Goal: Task Accomplishment & Management: Manage account settings

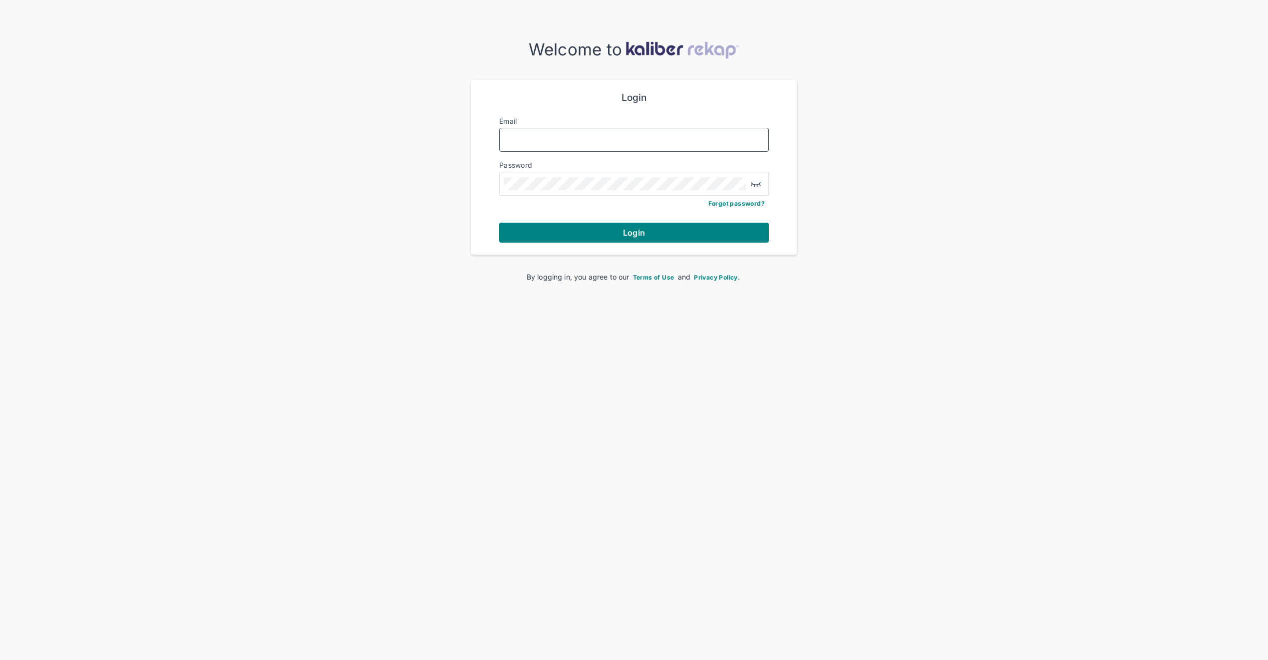
click at [562, 145] on input "Email" at bounding box center [634, 139] width 261 height 13
type input "**********"
click at [499, 223] on button "Login" at bounding box center [633, 233] width 269 height 20
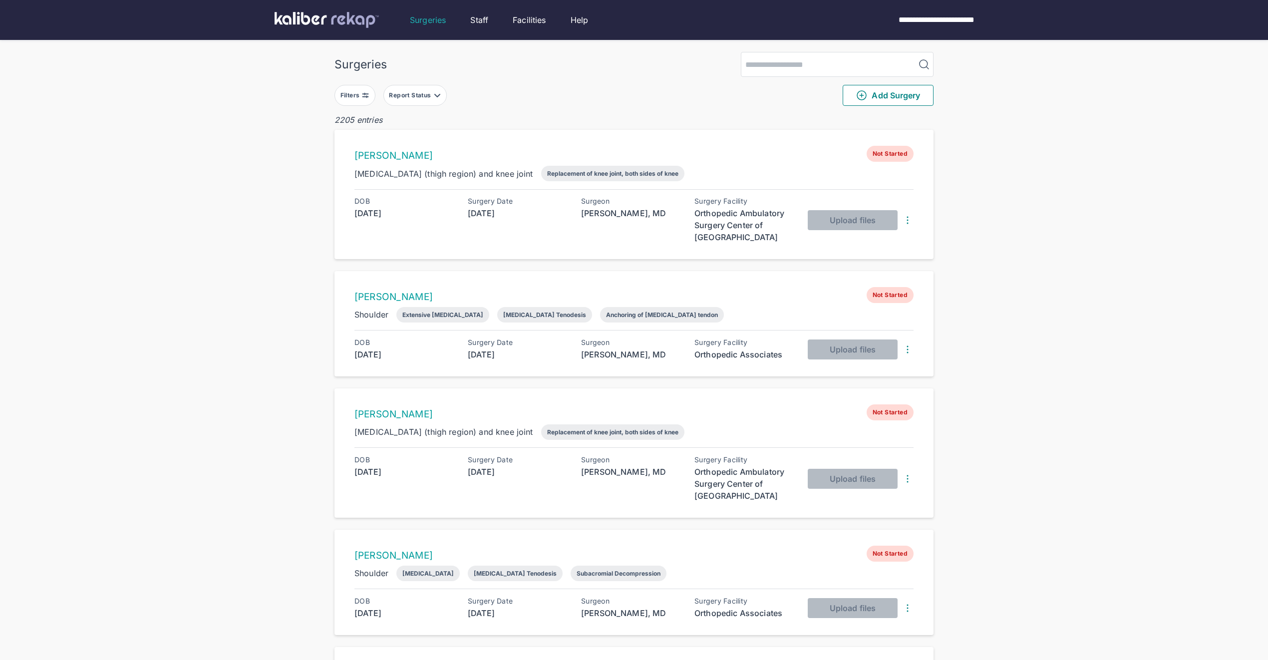
click at [359, 92] on div "Filters" at bounding box center [350, 95] width 21 height 8
click at [473, 222] on icon "button" at bounding box center [468, 222] width 12 height 12
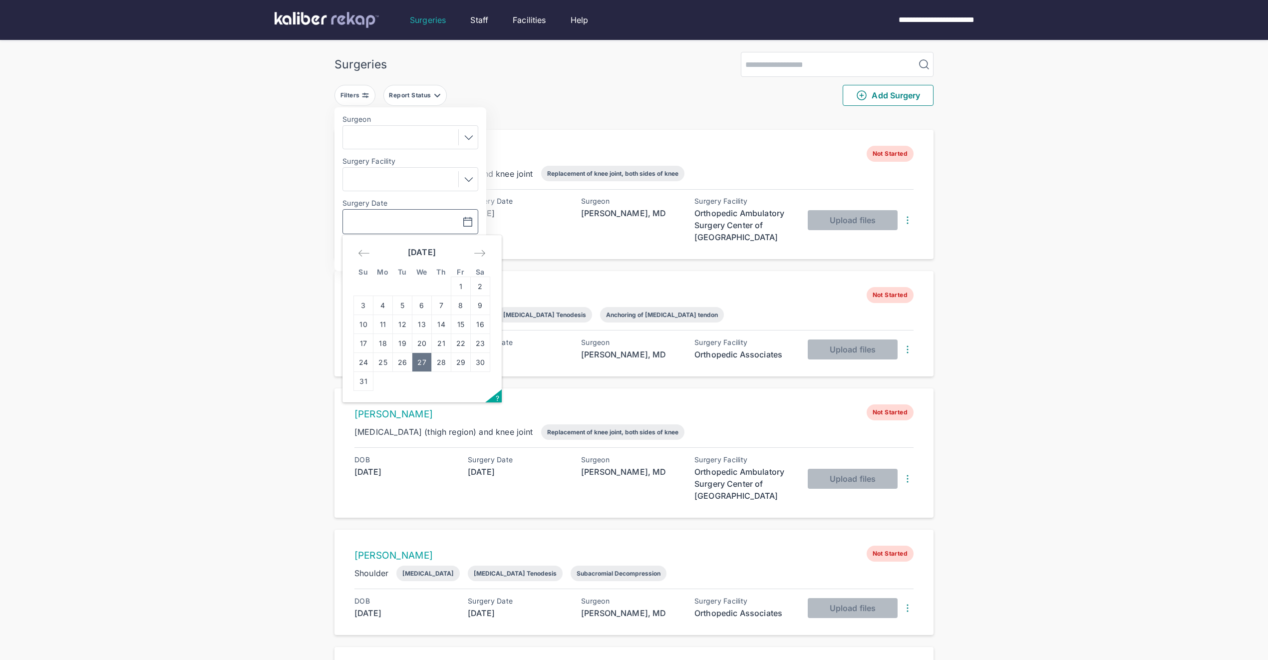
click at [421, 364] on td "27" at bounding box center [421, 362] width 19 height 19
type input "**********"
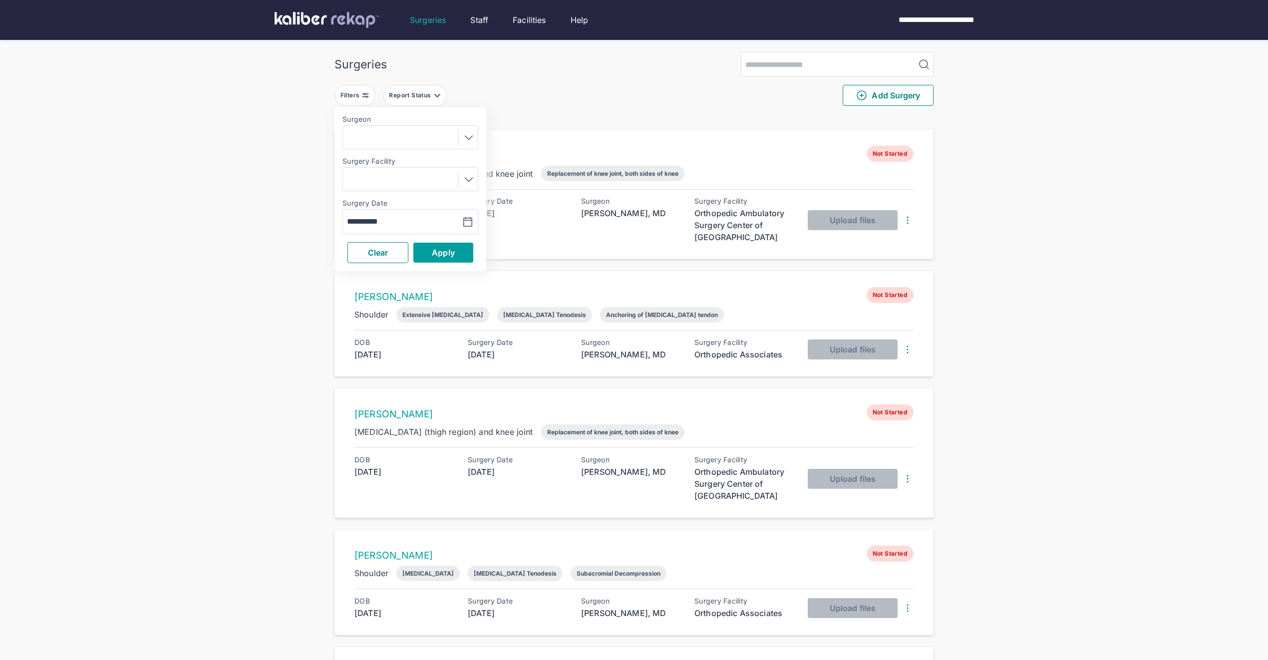
click at [450, 252] on span "Apply" at bounding box center [443, 253] width 23 height 10
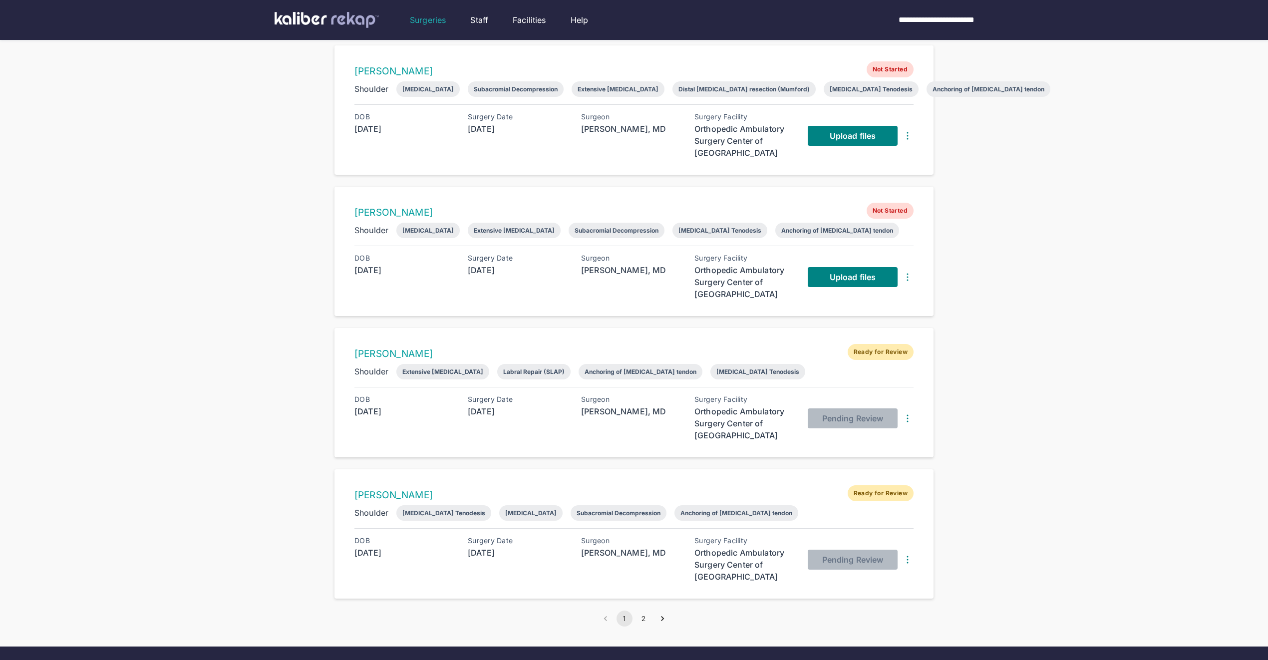
scroll to position [977, 0]
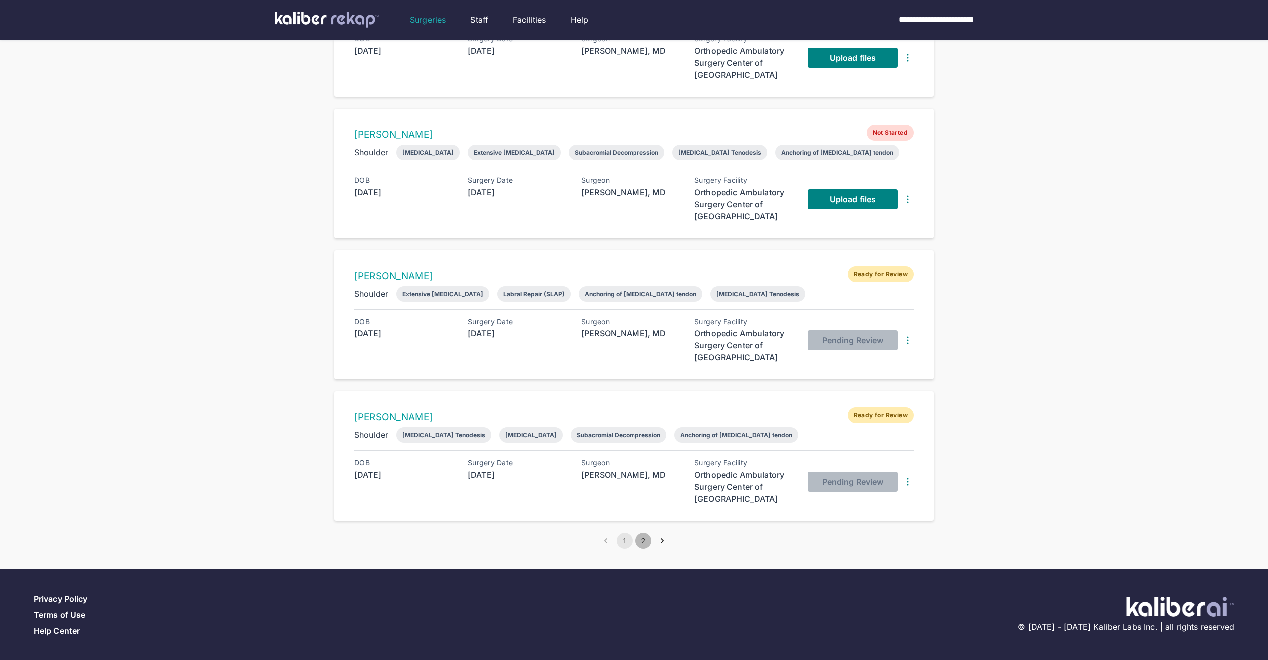
click at [643, 541] on button "2" at bounding box center [643, 540] width 16 height 16
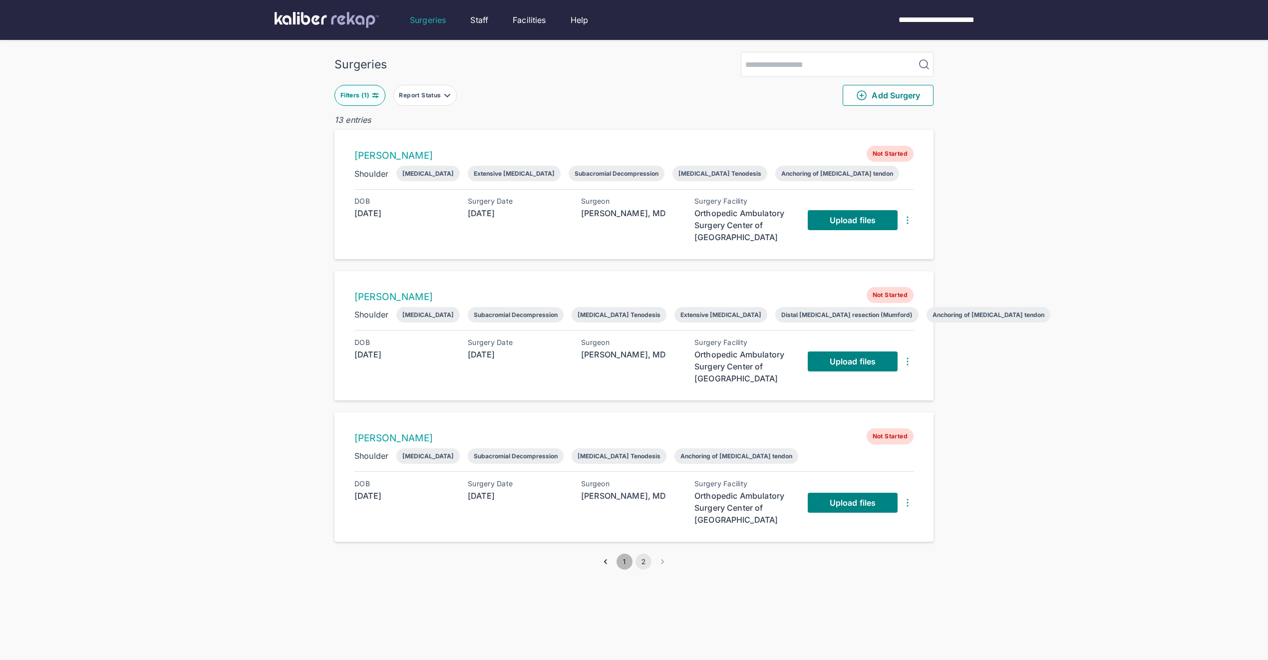
click at [624, 562] on button "1" at bounding box center [624, 561] width 16 height 16
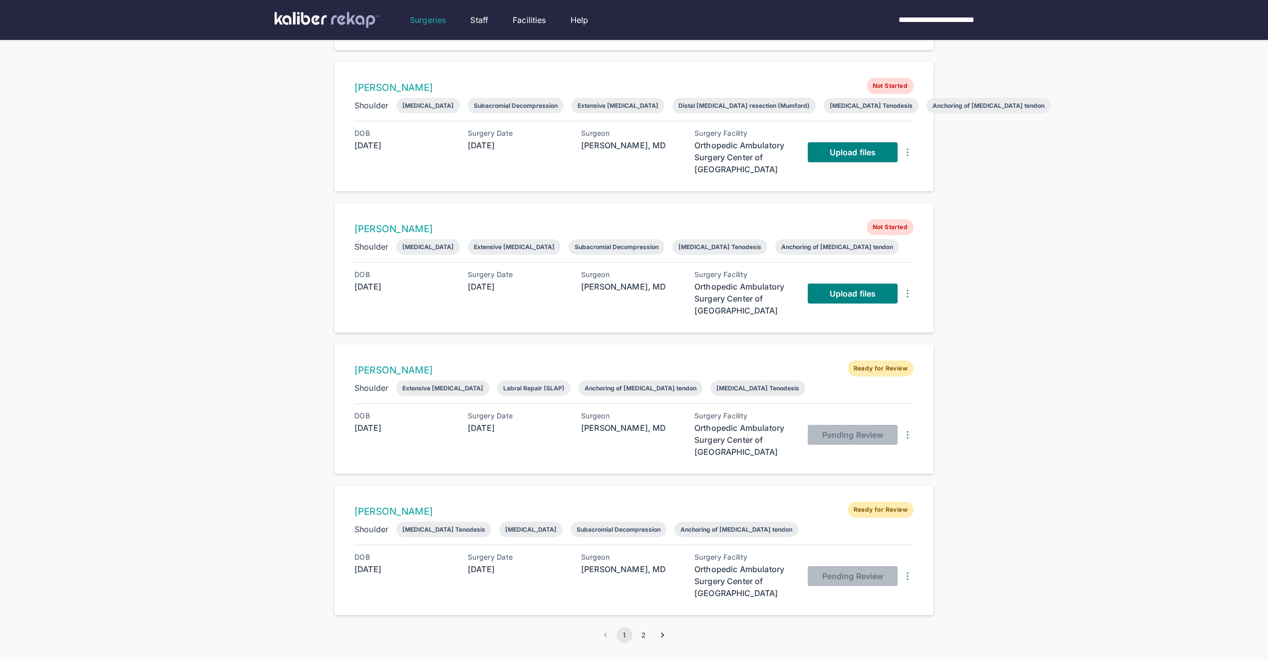
scroll to position [977, 0]
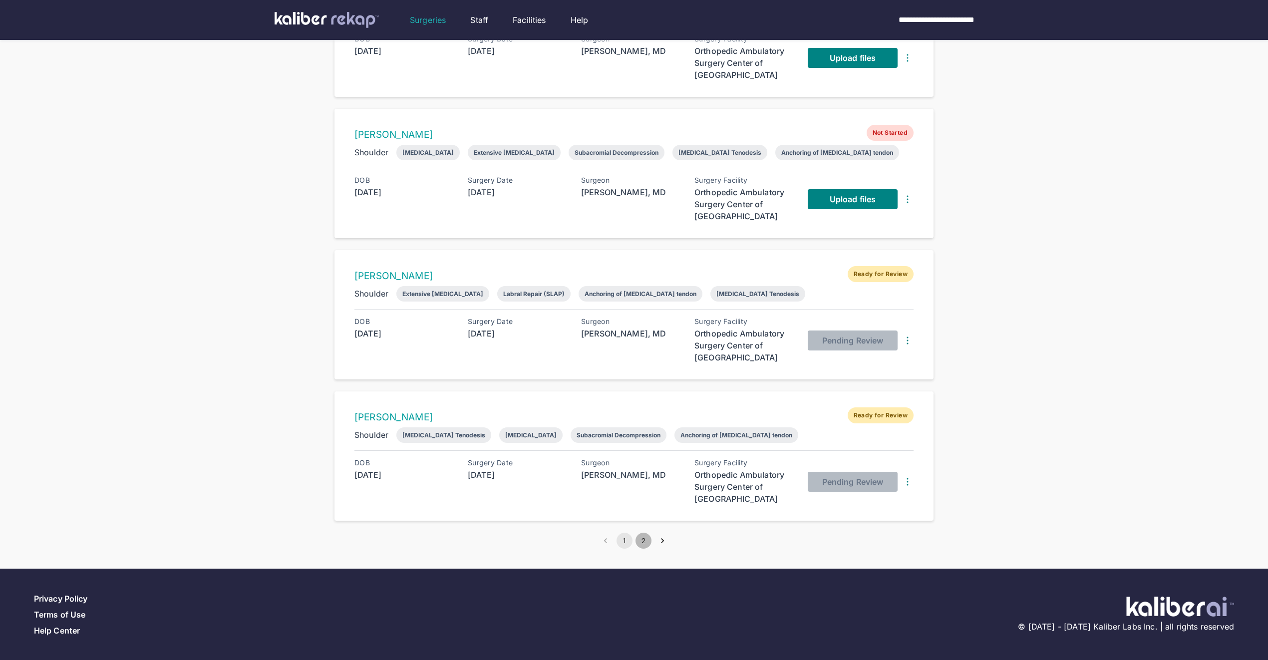
click at [640, 542] on button "2" at bounding box center [643, 540] width 16 height 16
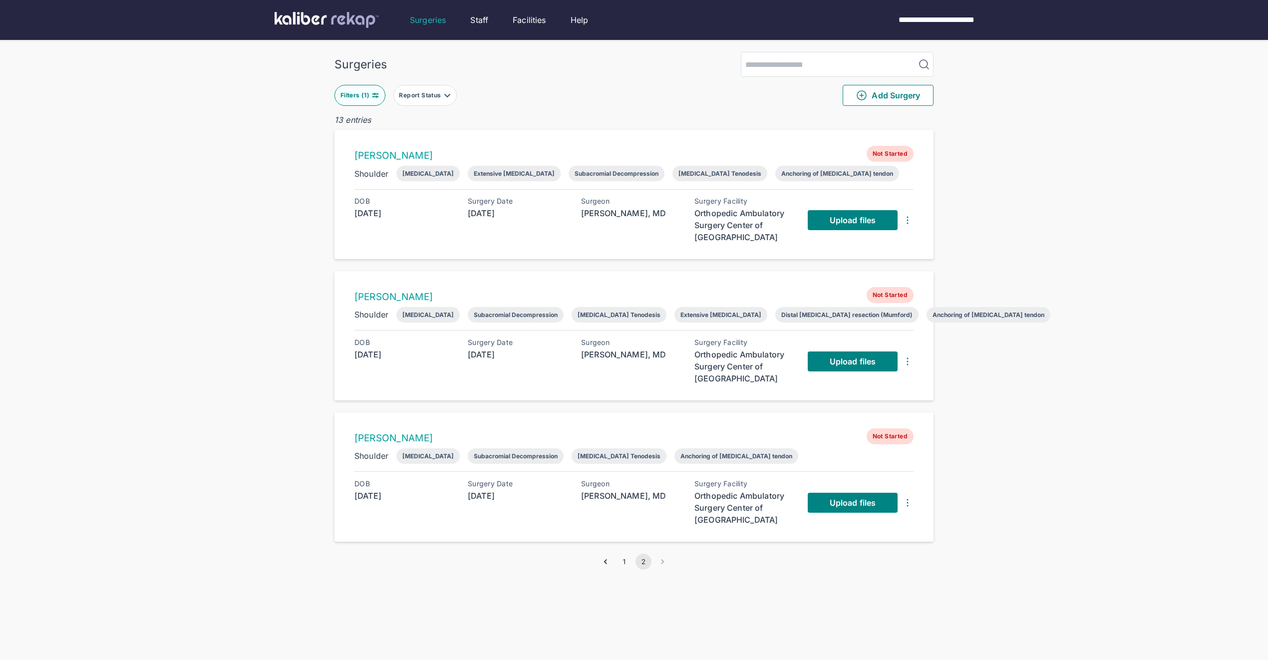
click at [626, 565] on button "1" at bounding box center [624, 561] width 16 height 16
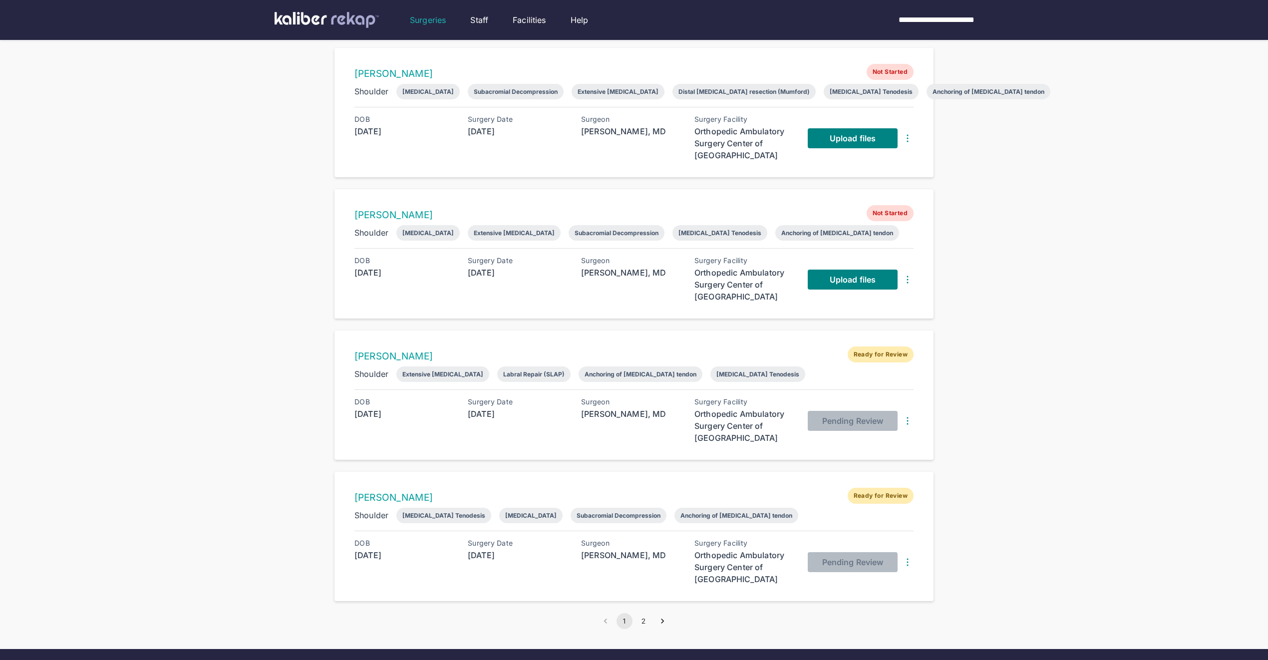
scroll to position [917, 0]
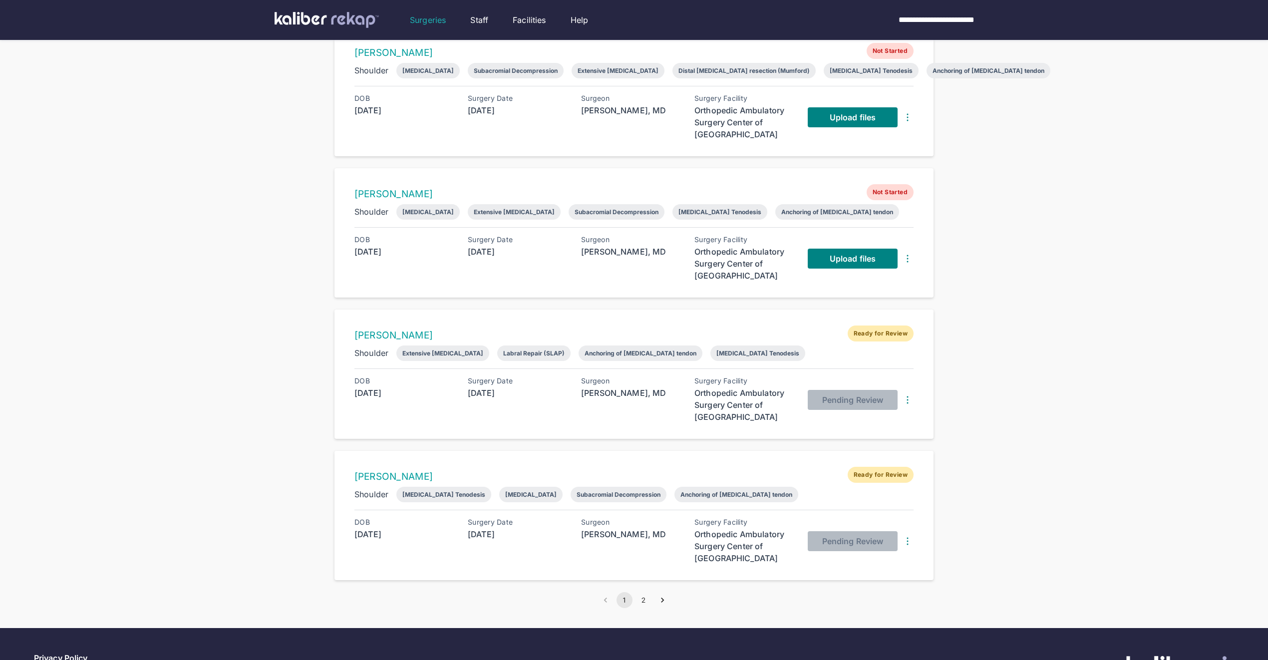
click at [641, 598] on button "2" at bounding box center [643, 600] width 16 height 16
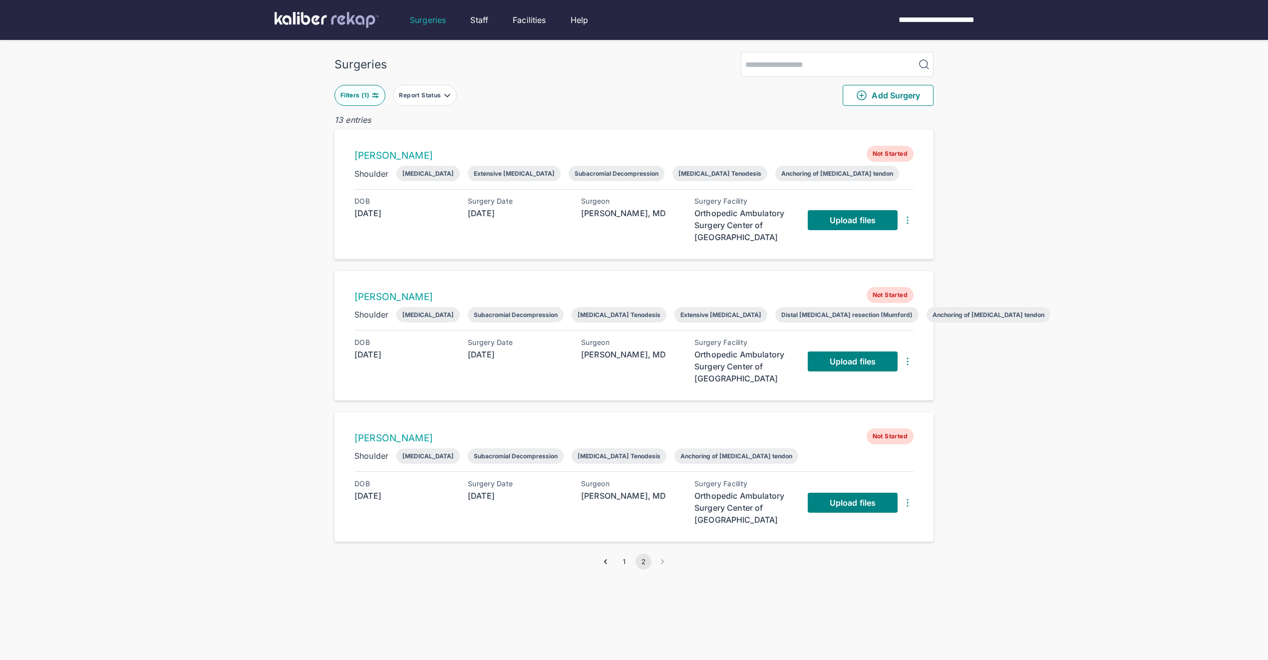
click at [906, 503] on img at bounding box center [907, 503] width 12 height 12
click at [865, 519] on div "Delete Surgery" at bounding box center [867, 522] width 101 height 10
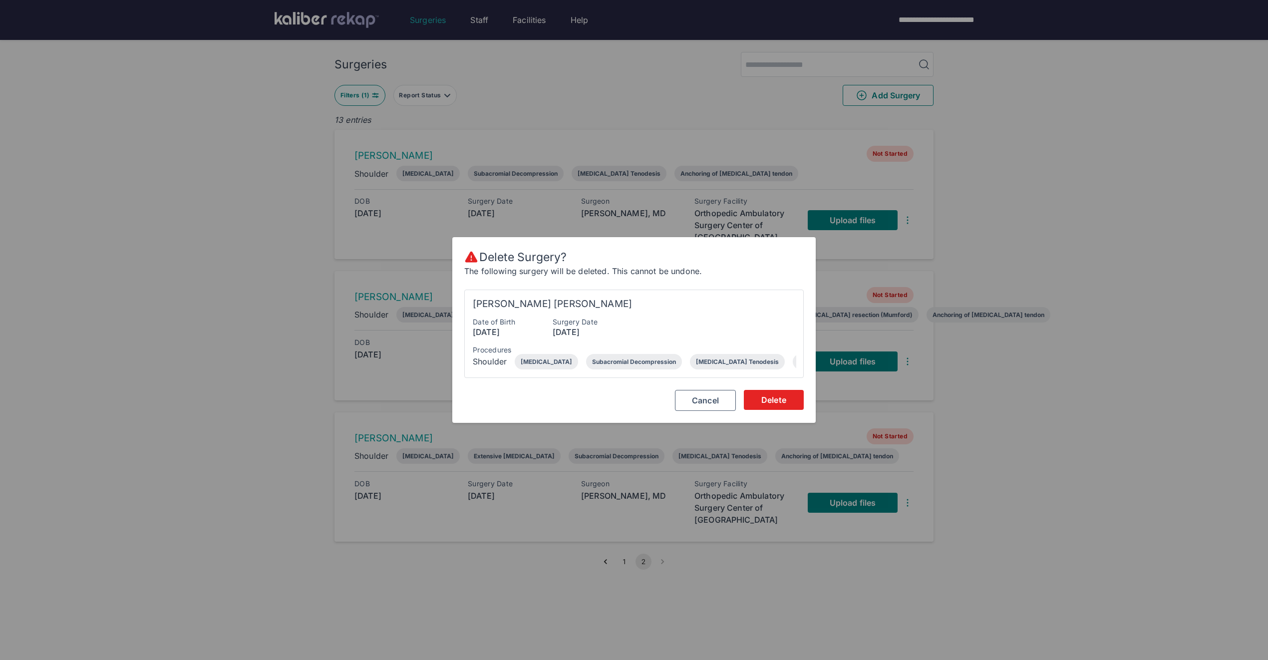
click at [765, 401] on span "Delete" at bounding box center [773, 400] width 25 height 10
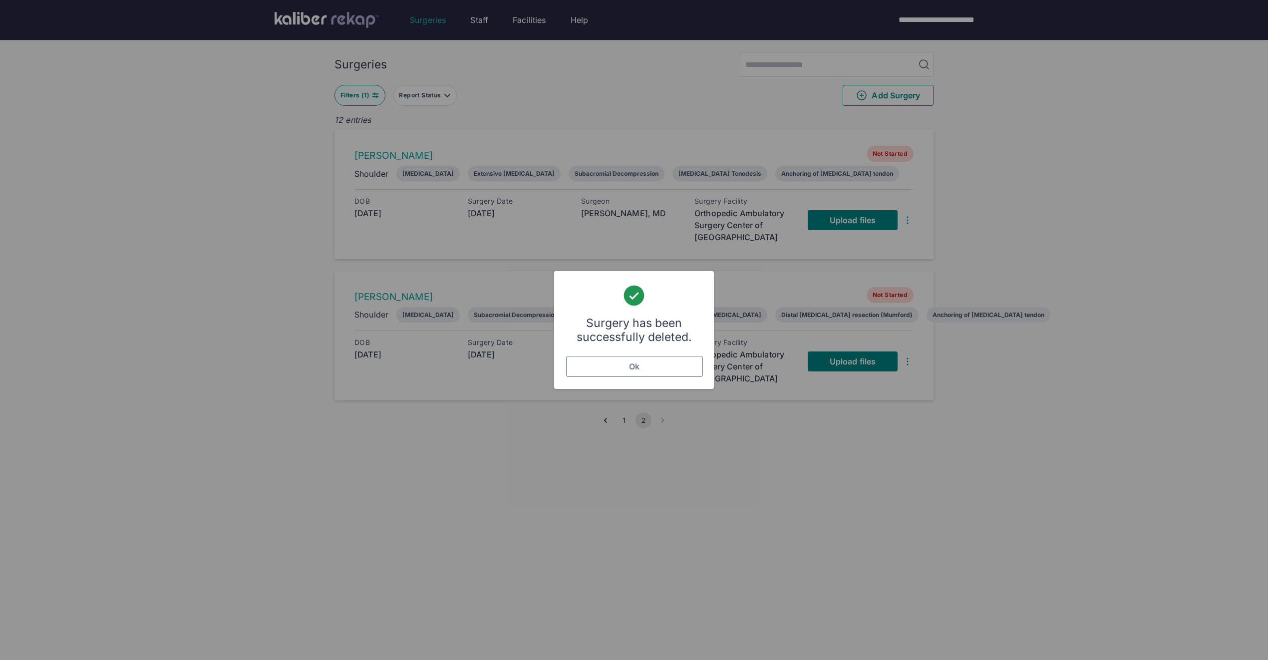
click at [640, 357] on button "Ok" at bounding box center [634, 366] width 137 height 21
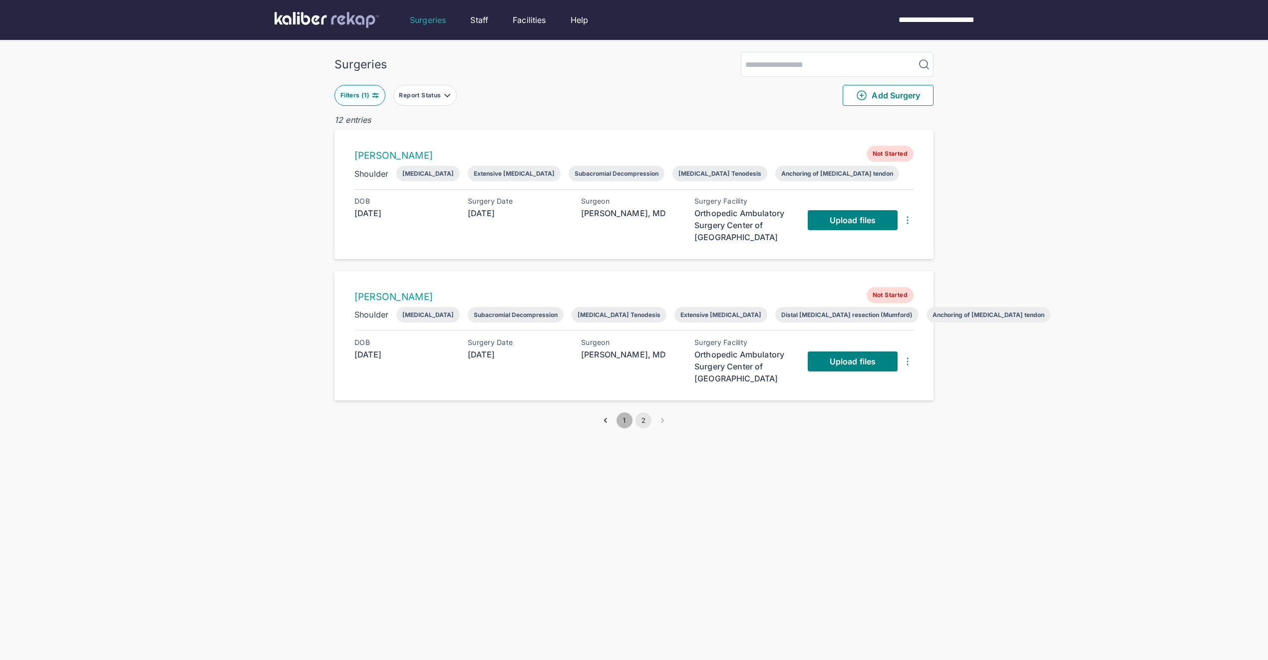
click at [622, 423] on button "1" at bounding box center [624, 420] width 16 height 16
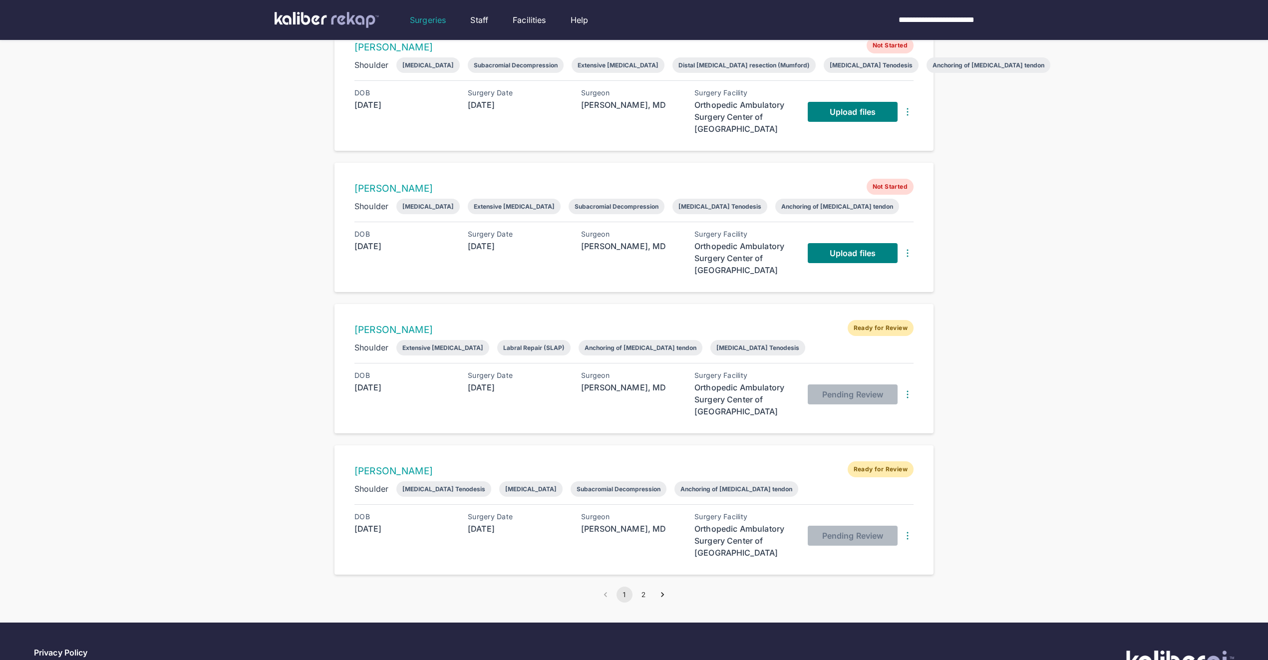
scroll to position [977, 0]
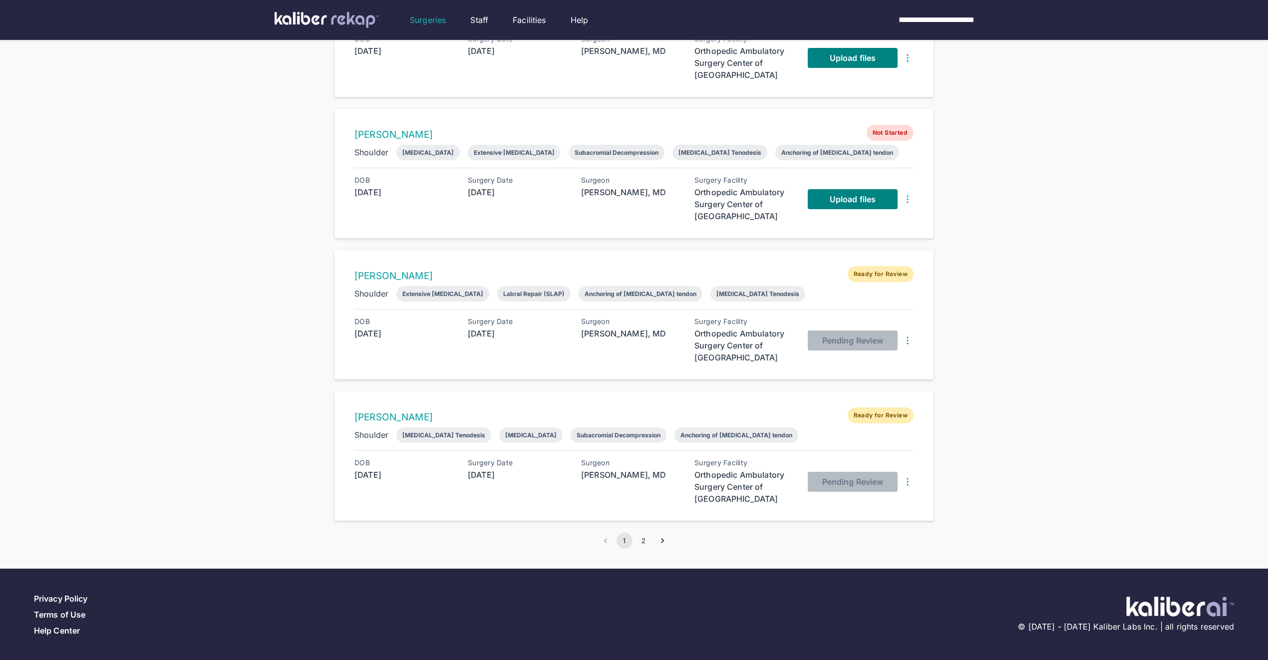
click at [643, 541] on button "2" at bounding box center [643, 540] width 16 height 16
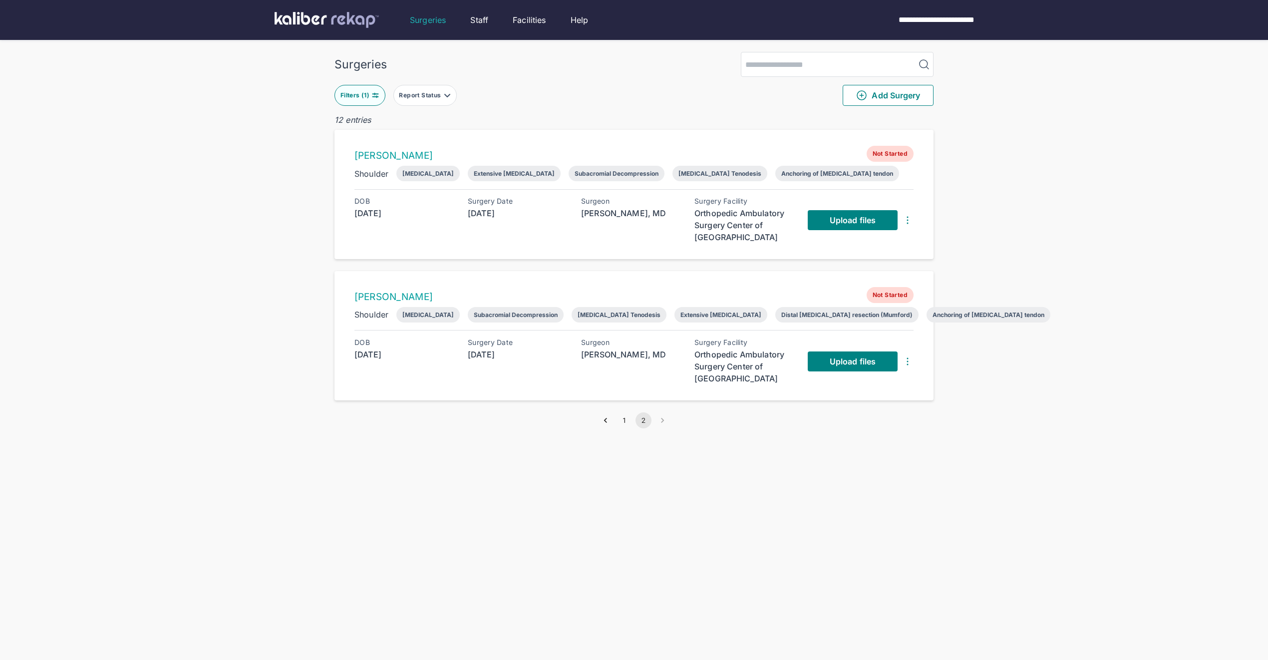
click at [619, 419] on button "1" at bounding box center [624, 420] width 16 height 16
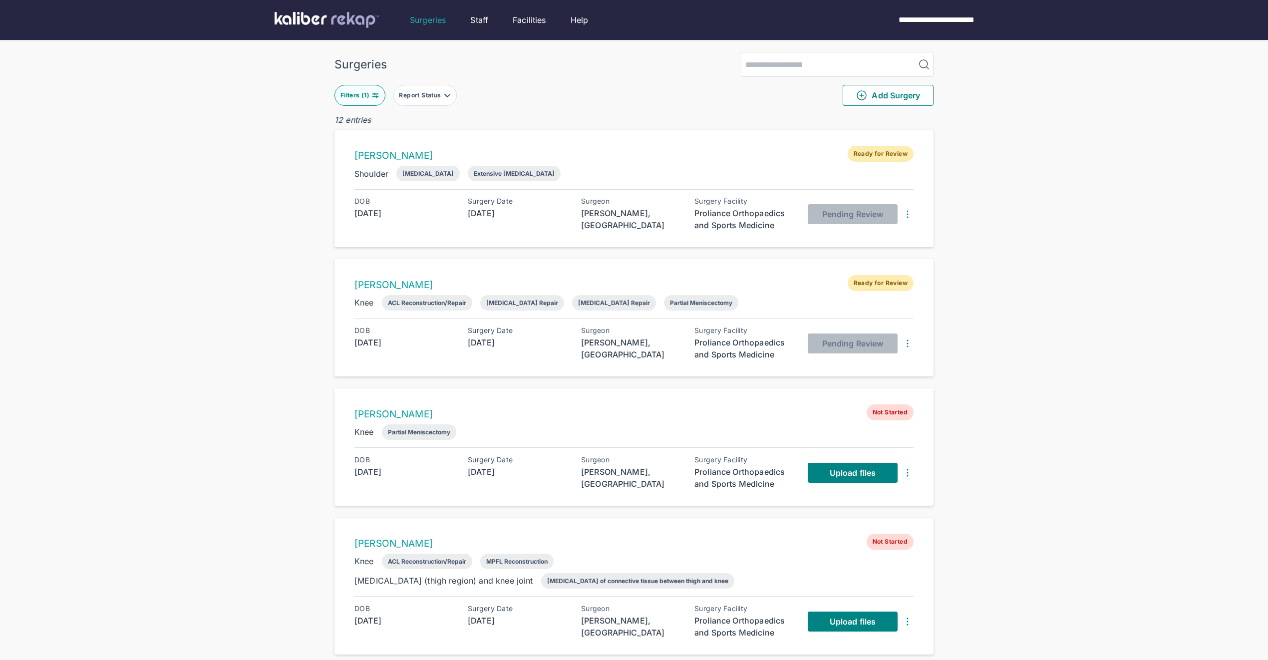
click at [365, 102] on button "Filters ( 1 )" at bounding box center [359, 95] width 51 height 21
click at [386, 262] on button "Clear" at bounding box center [377, 252] width 61 height 21
click at [383, 259] on button "Clear" at bounding box center [377, 252] width 61 height 21
click at [377, 253] on span "Clear" at bounding box center [378, 253] width 20 height 10
click at [448, 251] on span "Apply" at bounding box center [443, 253] width 23 height 10
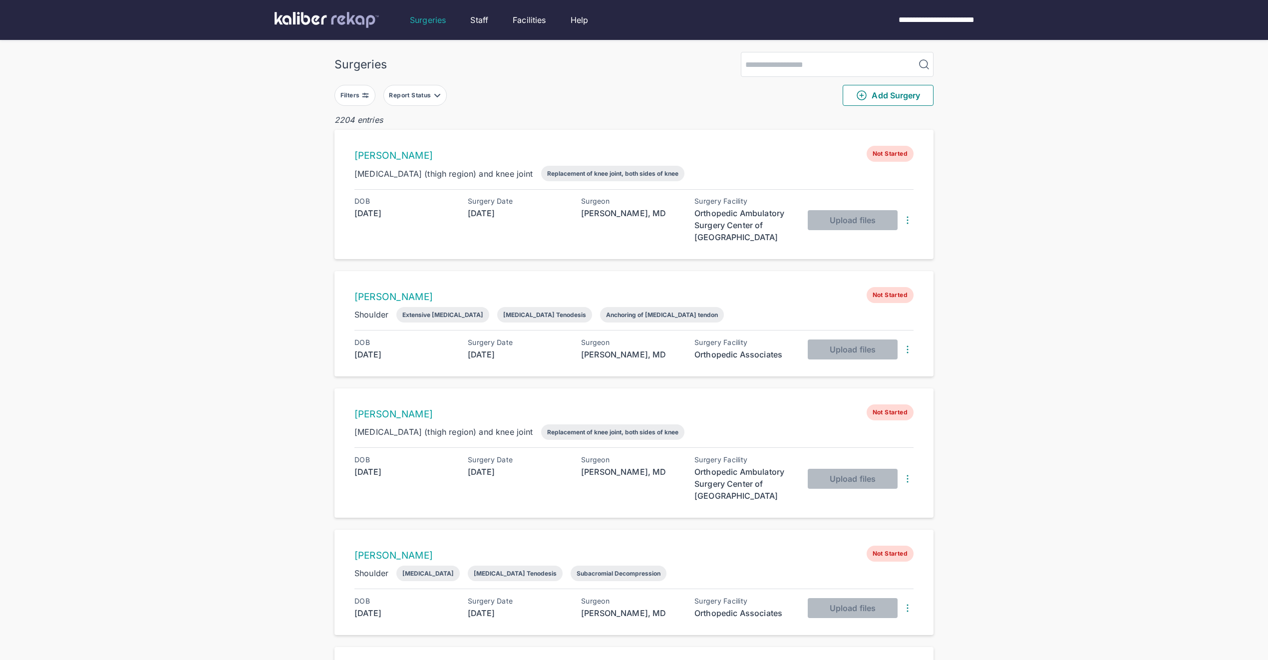
click at [783, 63] on input "search" at bounding box center [828, 64] width 174 height 24
type input "******"
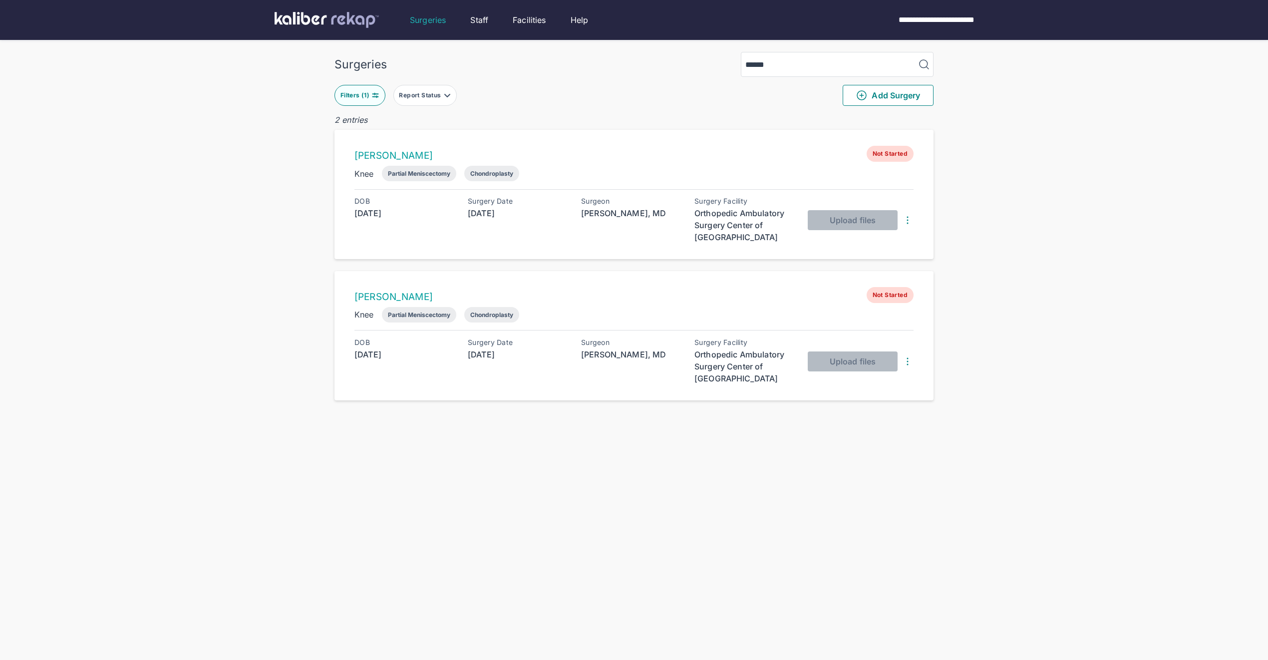
click at [909, 361] on img at bounding box center [907, 361] width 12 height 12
click at [878, 385] on div "Delete Surgery" at bounding box center [867, 380] width 101 height 10
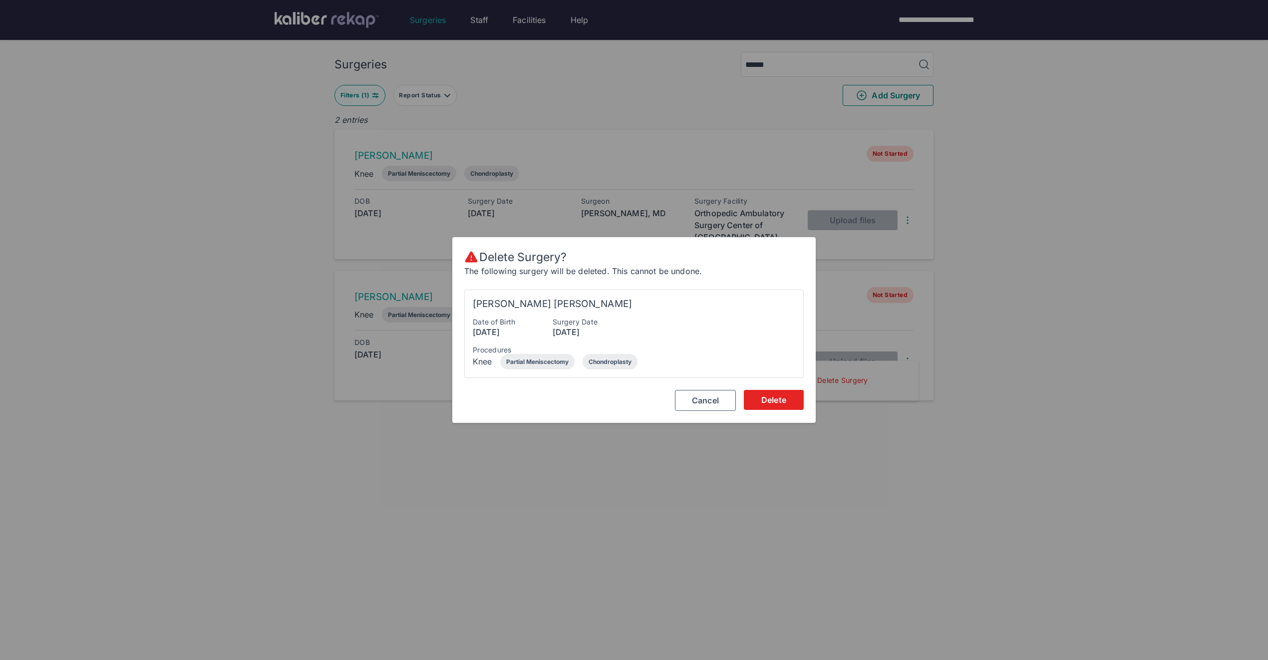
click at [784, 397] on span "Delete" at bounding box center [773, 400] width 25 height 10
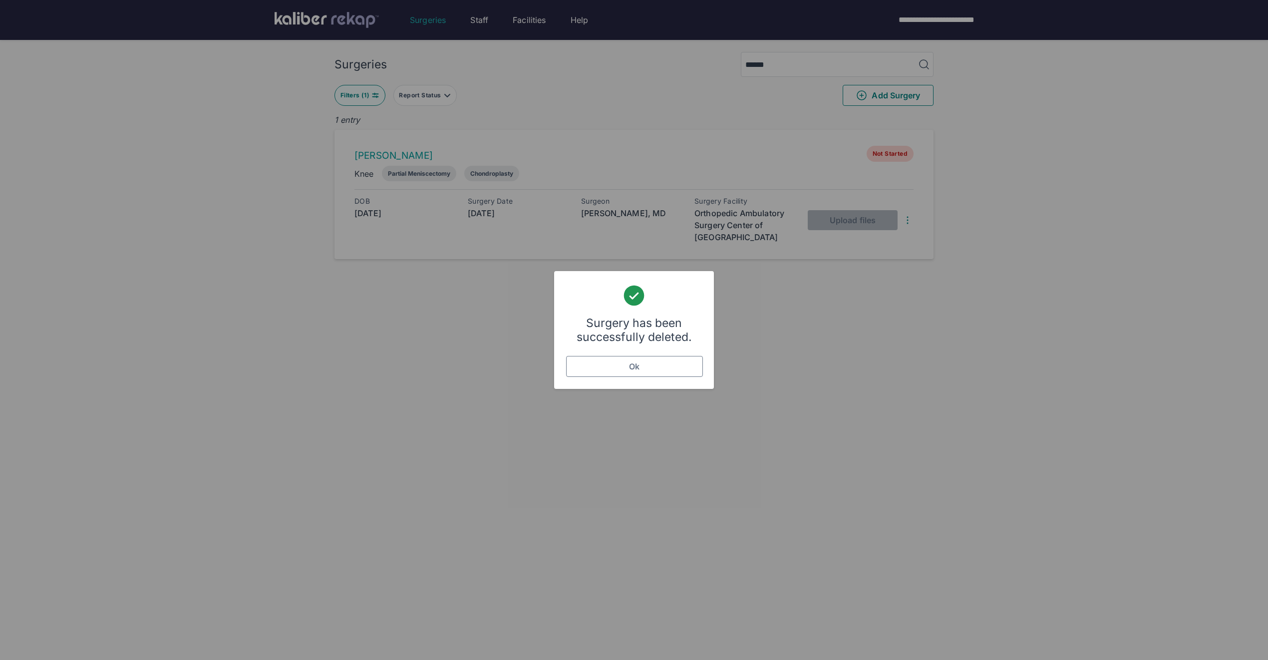
click at [607, 364] on button "Ok" at bounding box center [634, 366] width 137 height 21
